Goal: Entertainment & Leisure: Consume media (video, audio)

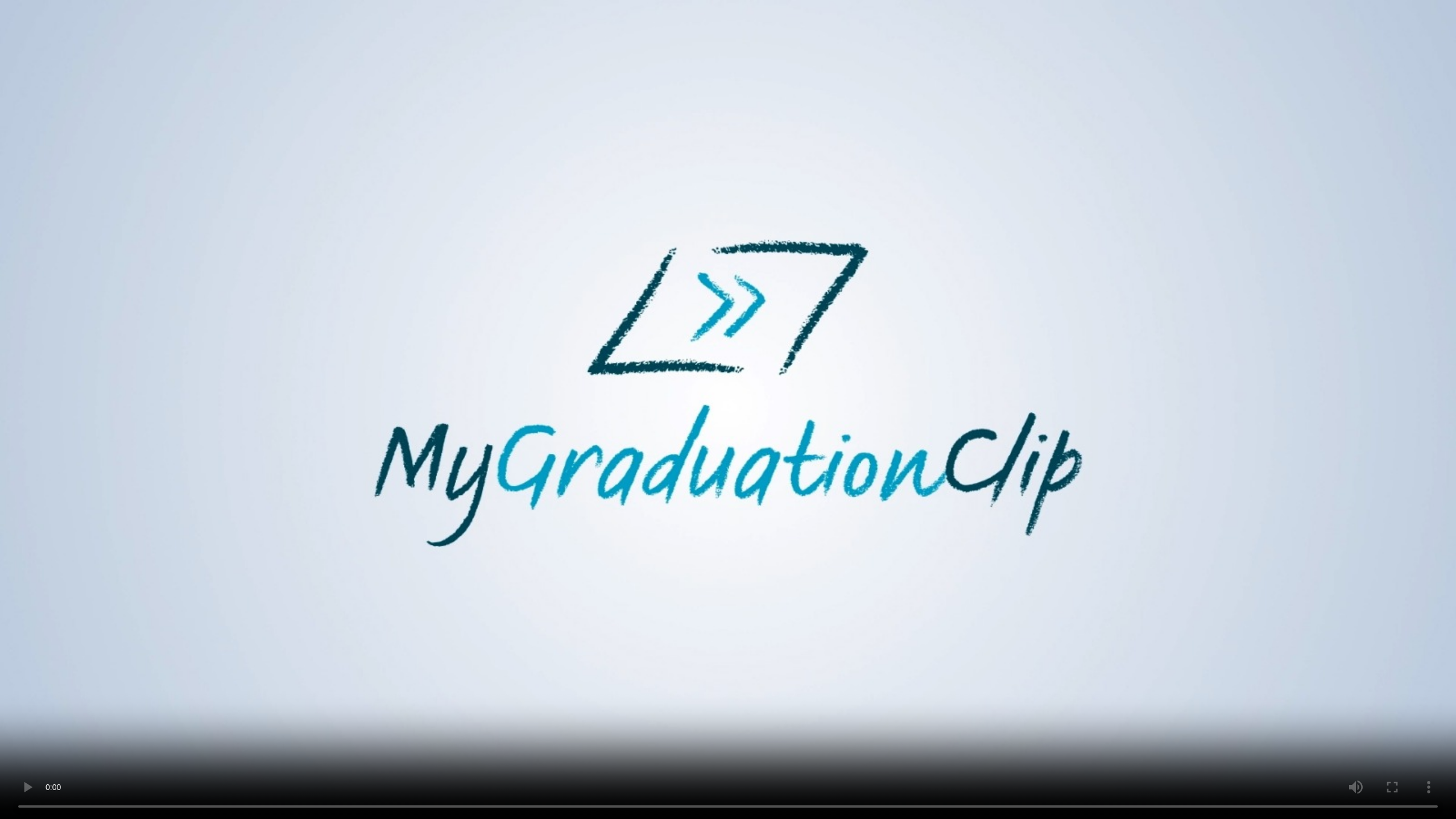
click at [845, 396] on video at bounding box center [728, 410] width 1456 height 819
click at [752, 405] on video at bounding box center [728, 410] width 1456 height 819
click at [458, 286] on video at bounding box center [728, 410] width 1456 height 819
click at [537, 372] on video at bounding box center [728, 410] width 1456 height 819
click at [670, 368] on video at bounding box center [728, 410] width 1456 height 819
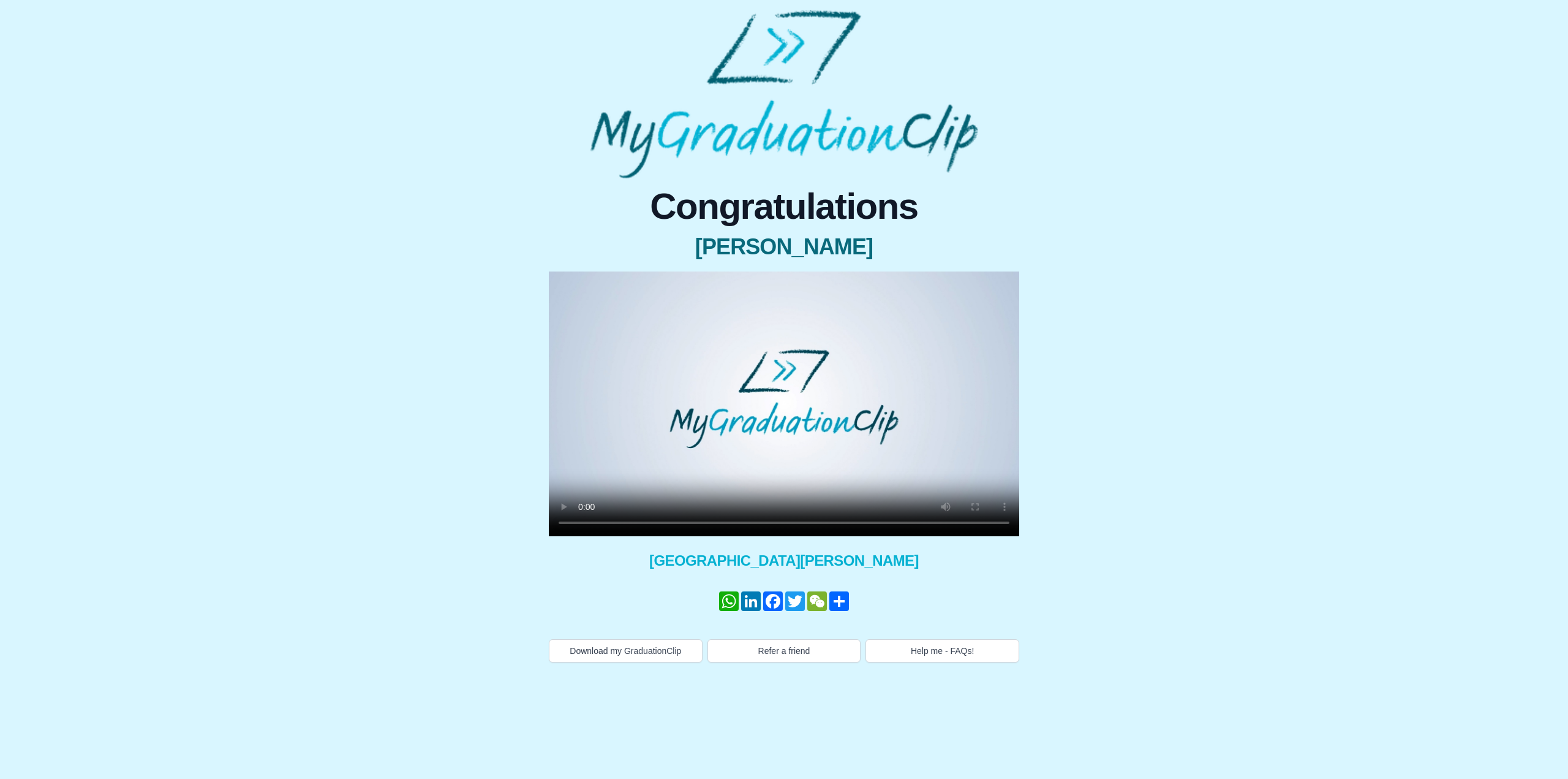
click at [880, 395] on video at bounding box center [783, 403] width 470 height 264
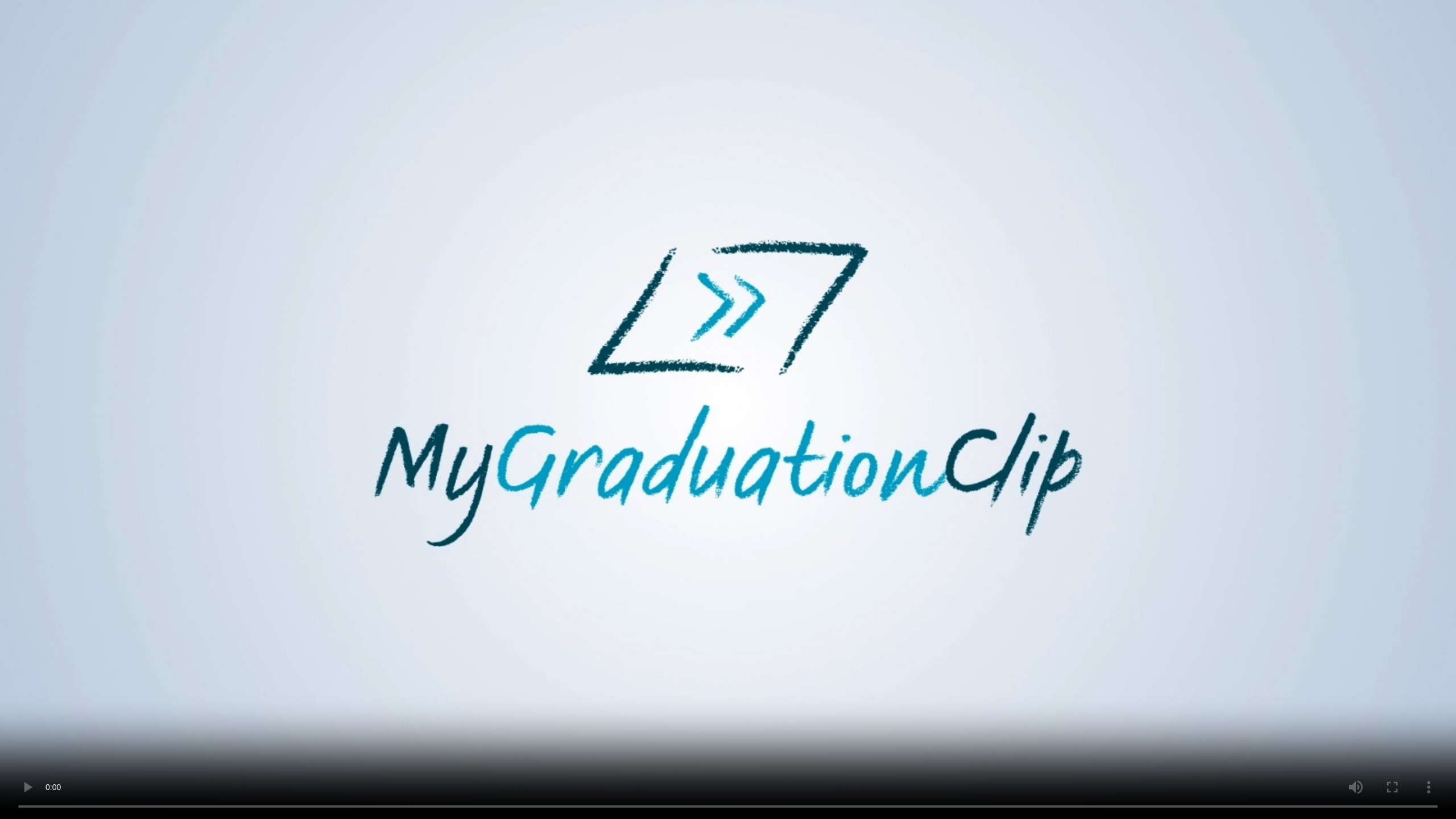
drag, startPoint x: 1119, startPoint y: 528, endPoint x: 1121, endPoint y: 533, distance: 5.4
click at [1119, 531] on video at bounding box center [728, 410] width 1456 height 819
